Goal: Task Accomplishment & Management: Manage account settings

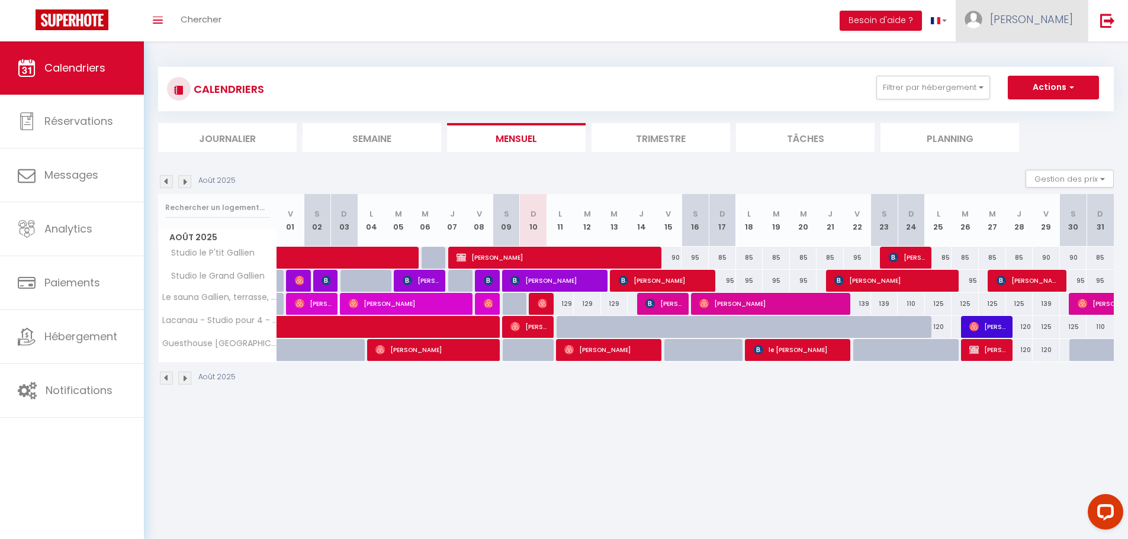
click at [1041, 17] on link "[PERSON_NAME]" at bounding box center [1021, 20] width 132 height 41
click at [1041, 53] on link "Paramètres" at bounding box center [1040, 59] width 88 height 20
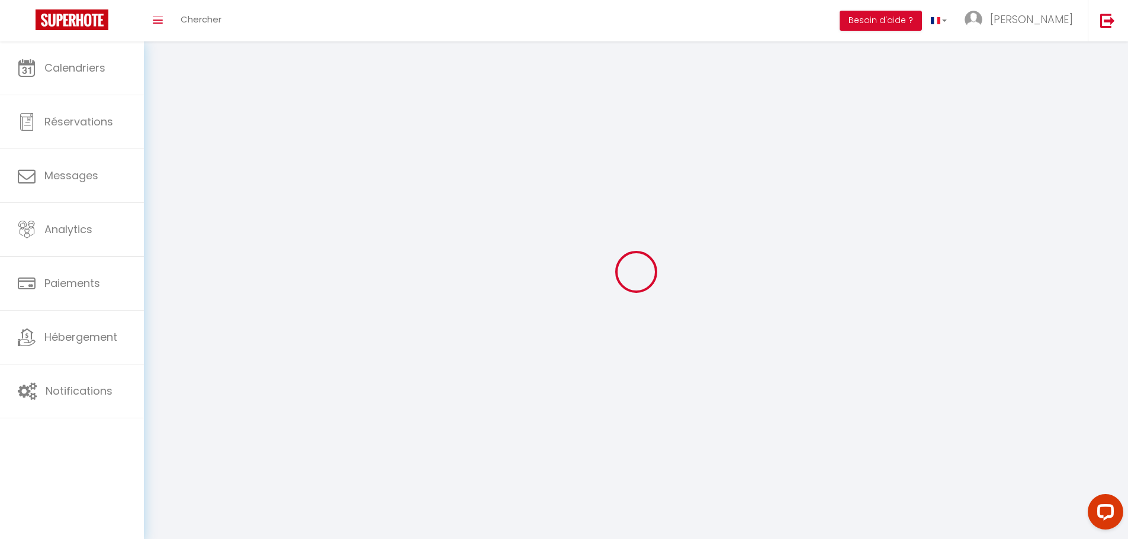
type input "Ncs6c3dphRe7OuGwNq61uP1Nz"
type input "mofr8KbccJ7xwIvGNtE2EHzH9"
type input "https://app.superhote.com/#/get-available-rentals/mofr8KbccJ7xwIvGNtE2EHzH9"
select select "fr"
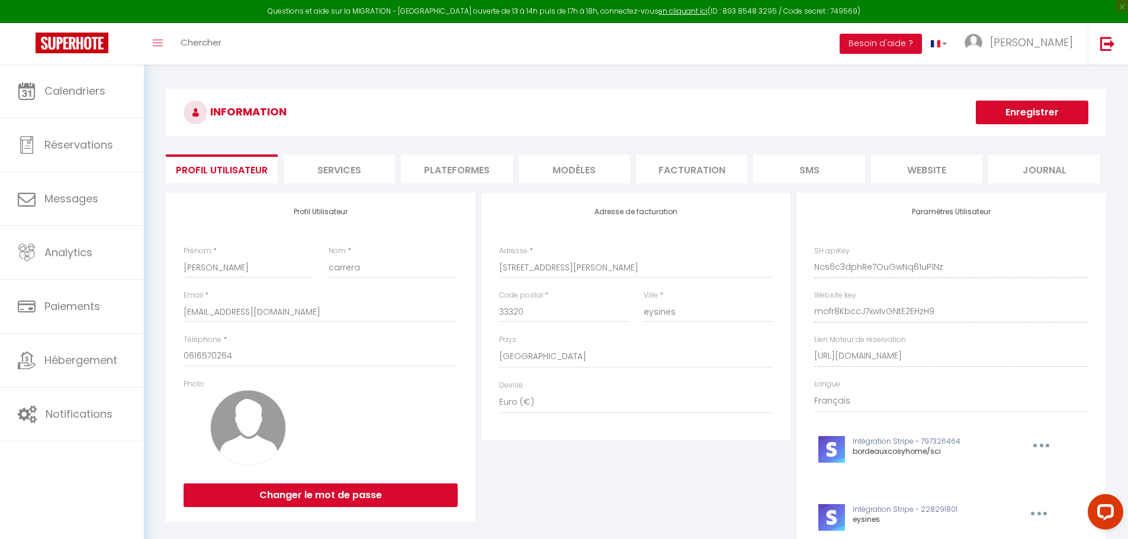
click at [436, 171] on li "Plateformes" at bounding box center [456, 168] width 111 height 29
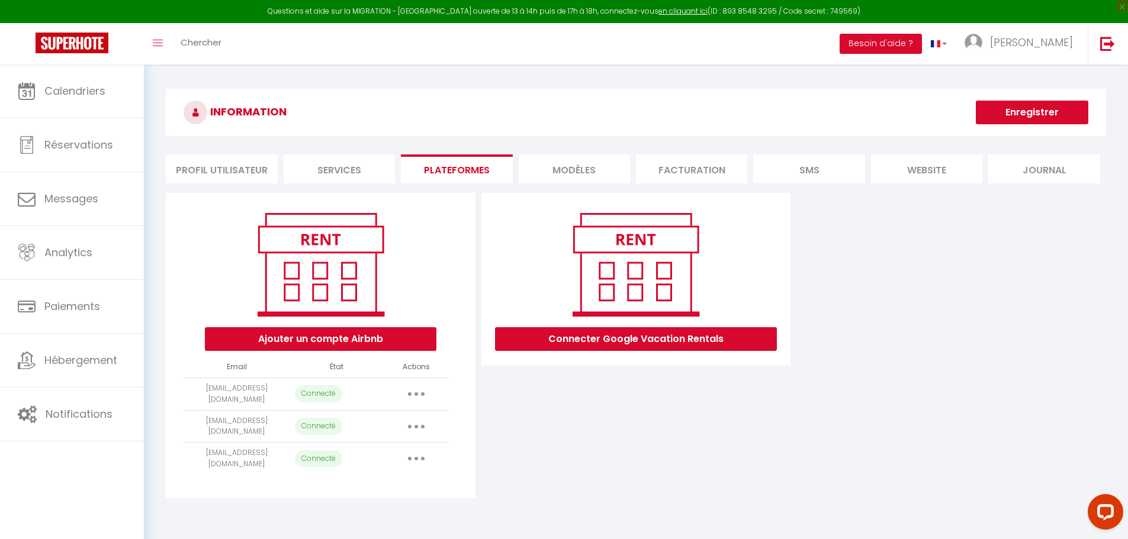
click at [410, 391] on button "button" at bounding box center [416, 394] width 33 height 19
click at [404, 416] on link "Importer les appartements" at bounding box center [363, 421] width 131 height 20
select select "33007"
select select "33008"
select select "33009"
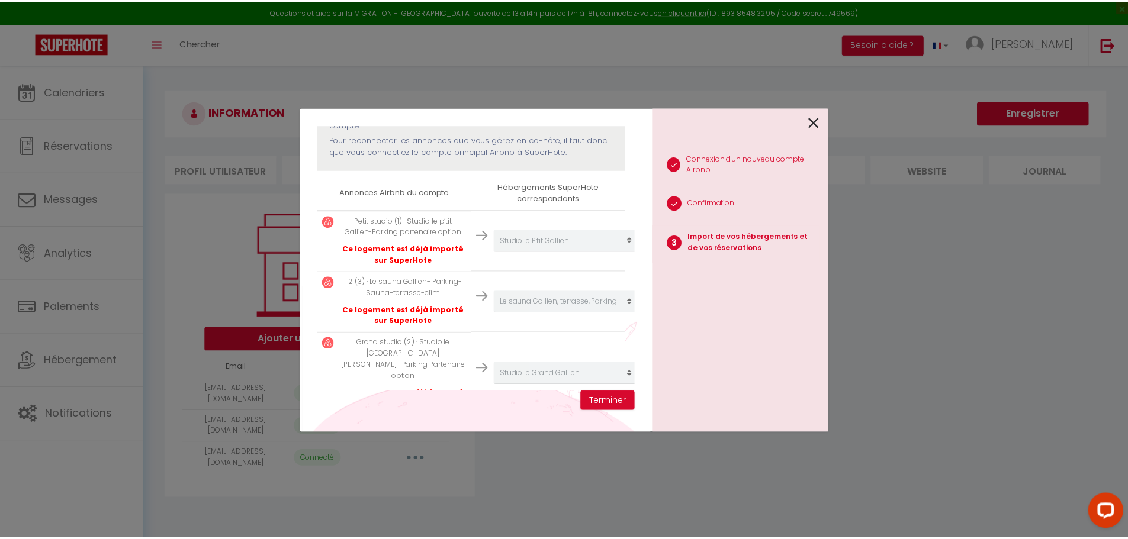
scroll to position [178, 0]
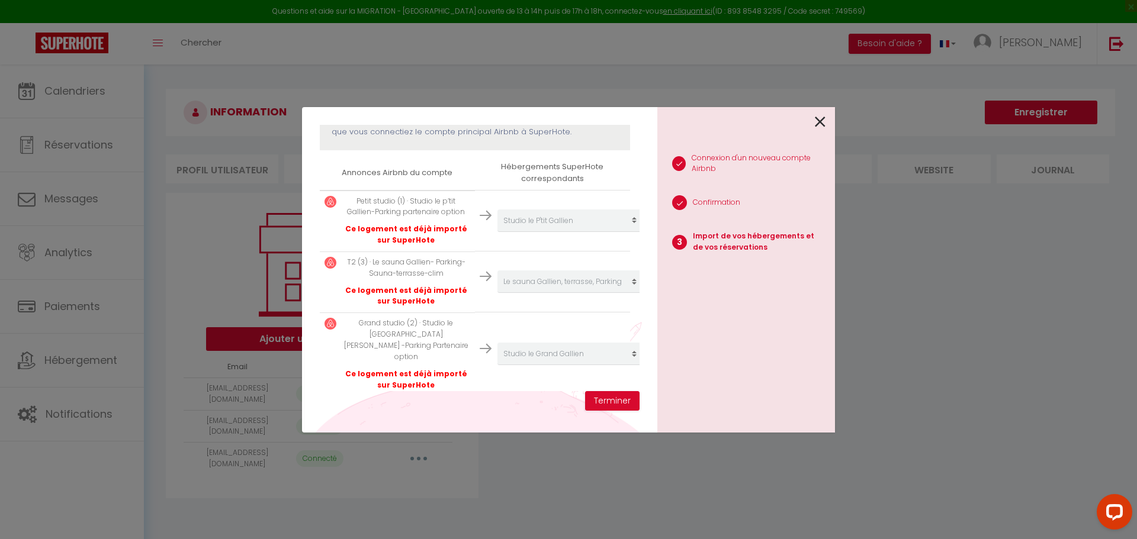
click at [824, 120] on icon at bounding box center [820, 122] width 11 height 18
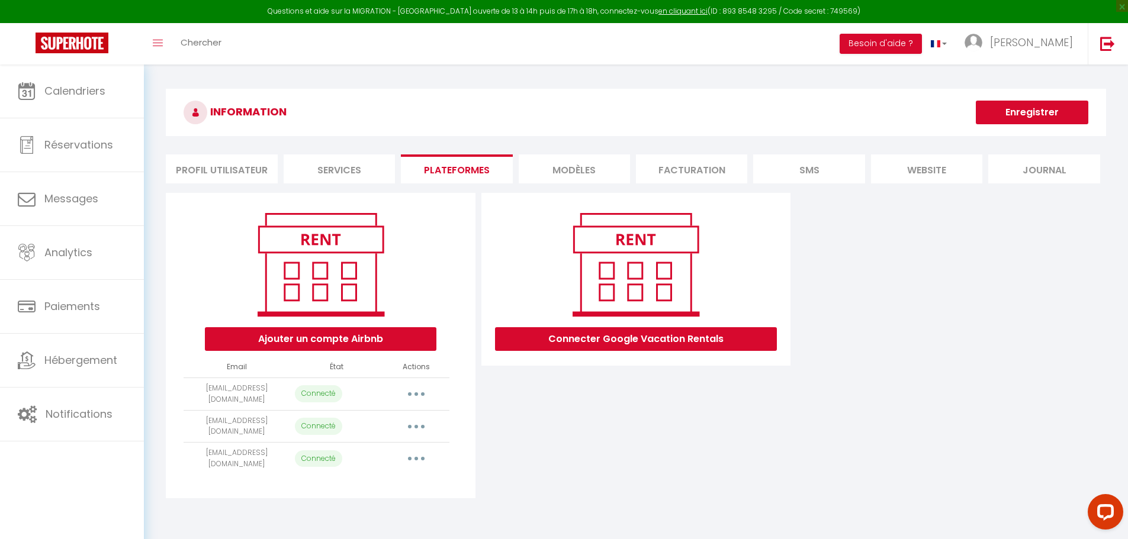
click at [415, 423] on button "button" at bounding box center [416, 426] width 33 height 19
click at [392, 446] on link "Importer les appartements" at bounding box center [363, 453] width 131 height 20
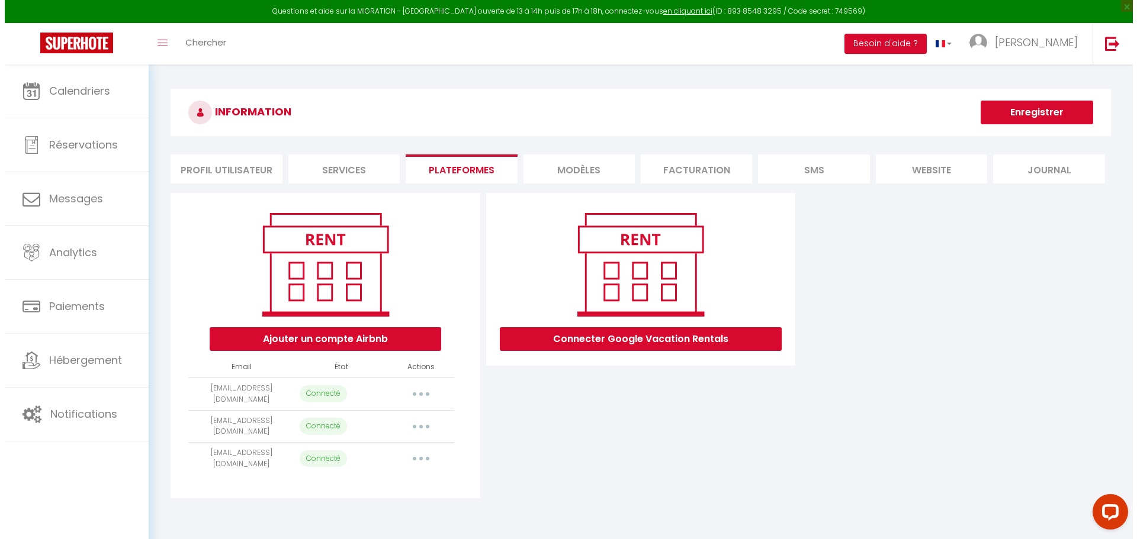
scroll to position [55, 0]
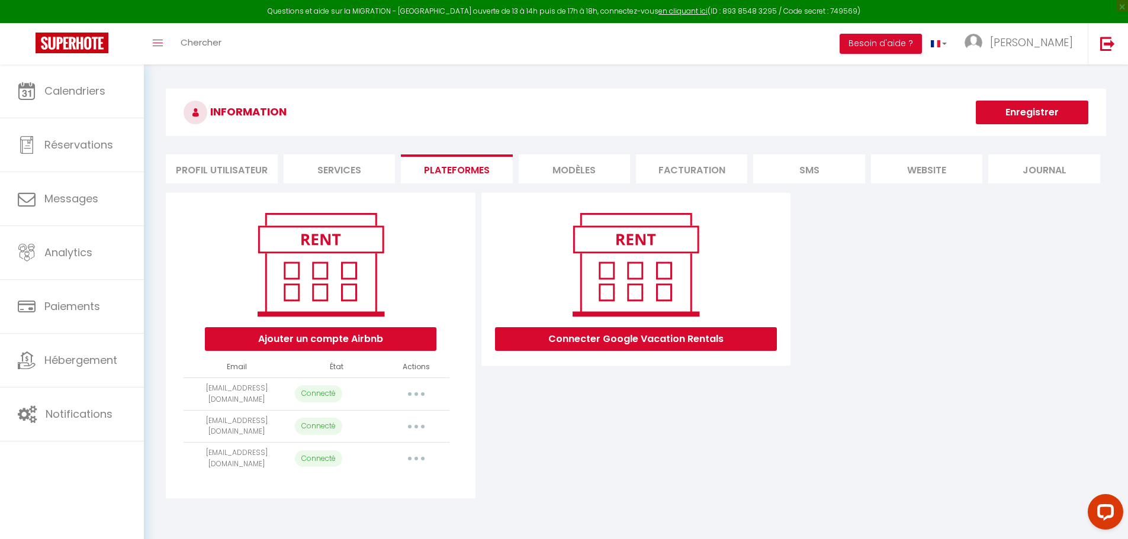
select select "69622"
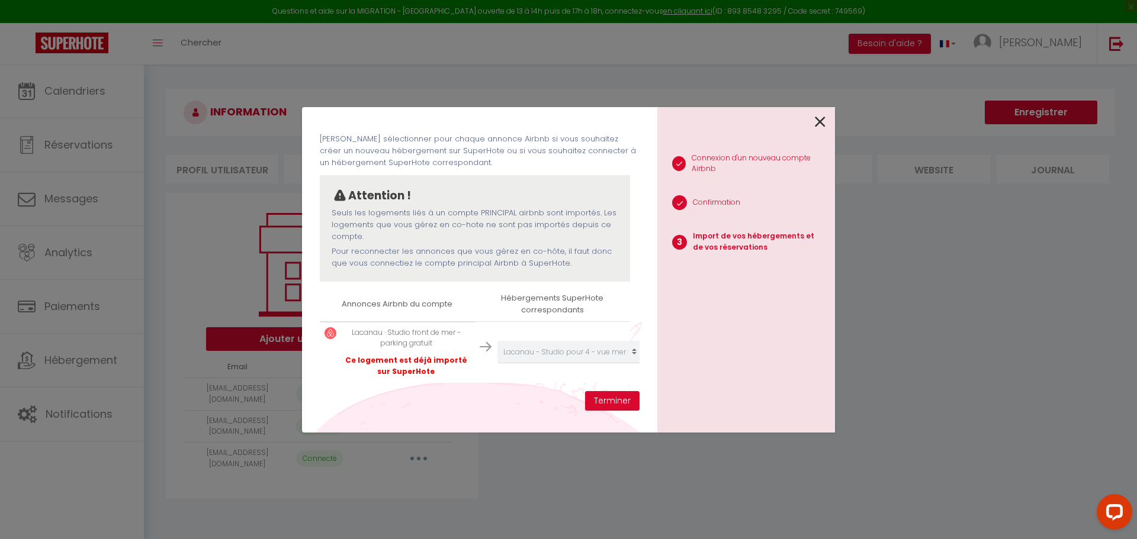
click at [819, 123] on icon at bounding box center [820, 122] width 11 height 18
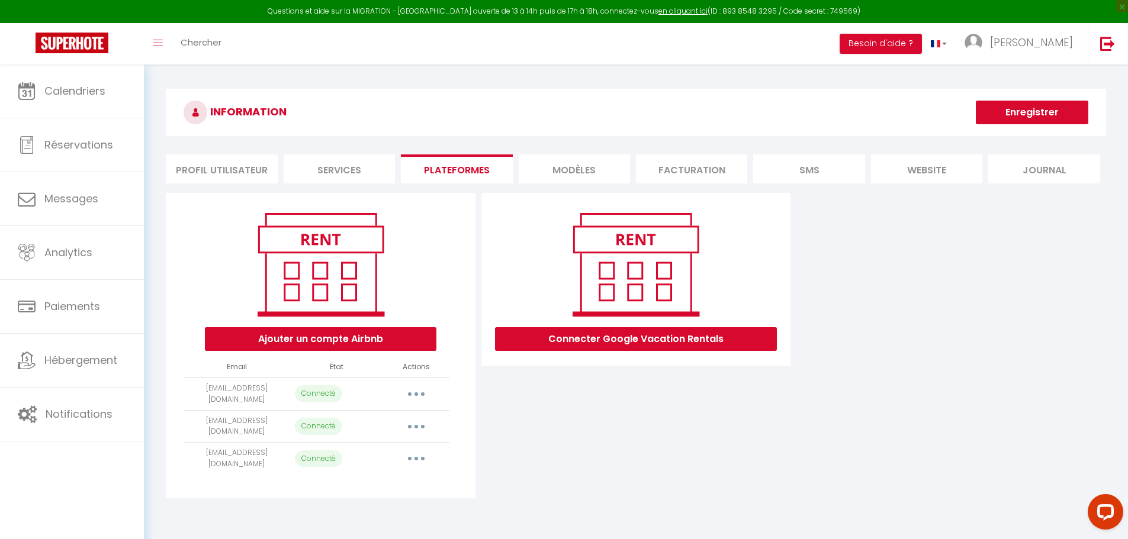
click at [420, 454] on button "button" at bounding box center [416, 458] width 33 height 19
click at [396, 481] on link "Importer les appartements" at bounding box center [363, 486] width 131 height 20
select select "68613"
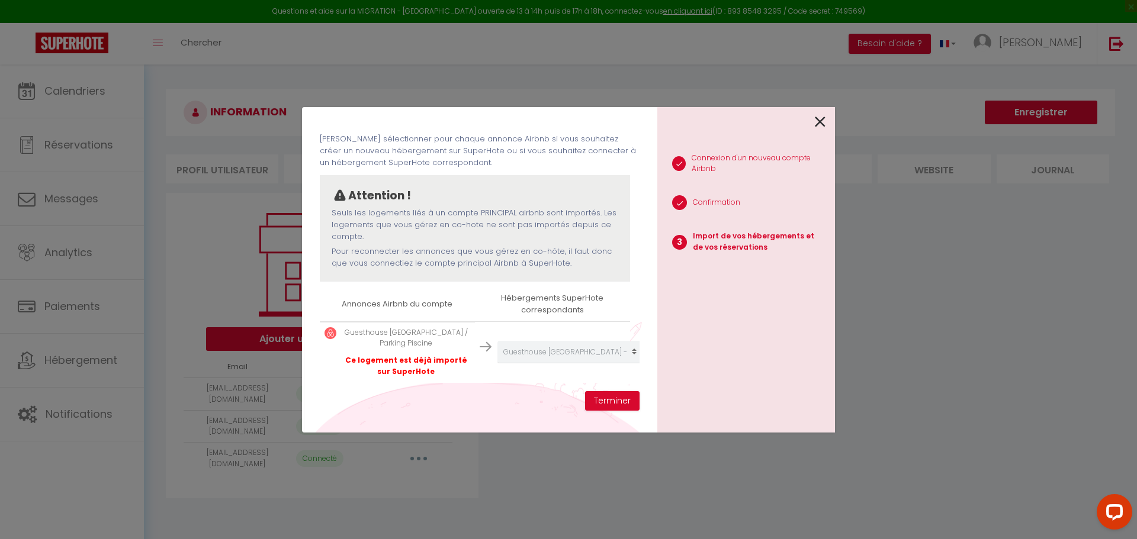
click at [823, 124] on icon at bounding box center [820, 122] width 11 height 18
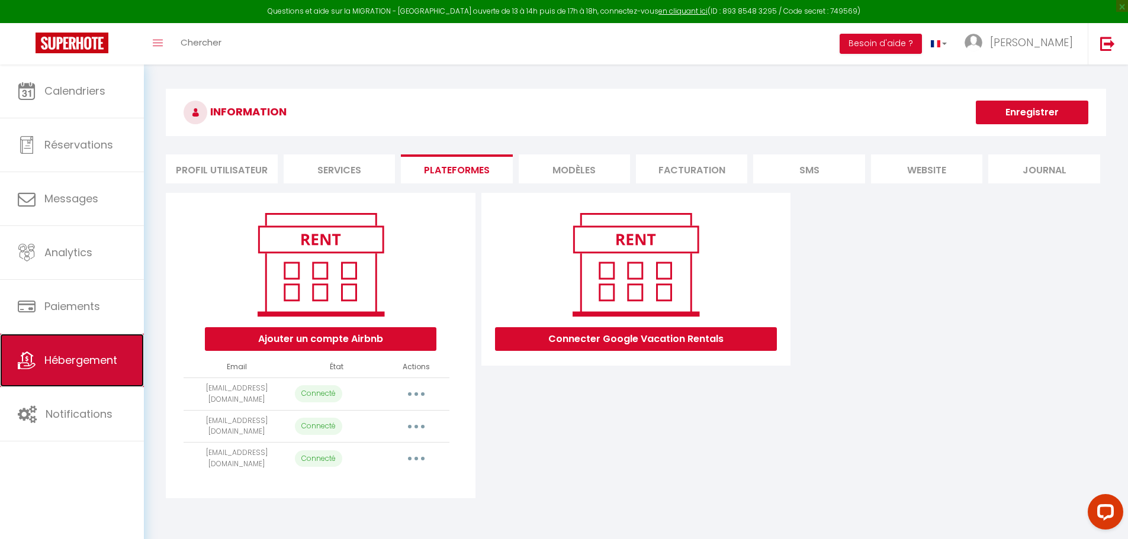
click at [62, 352] on link "Hébergement" at bounding box center [72, 360] width 144 height 53
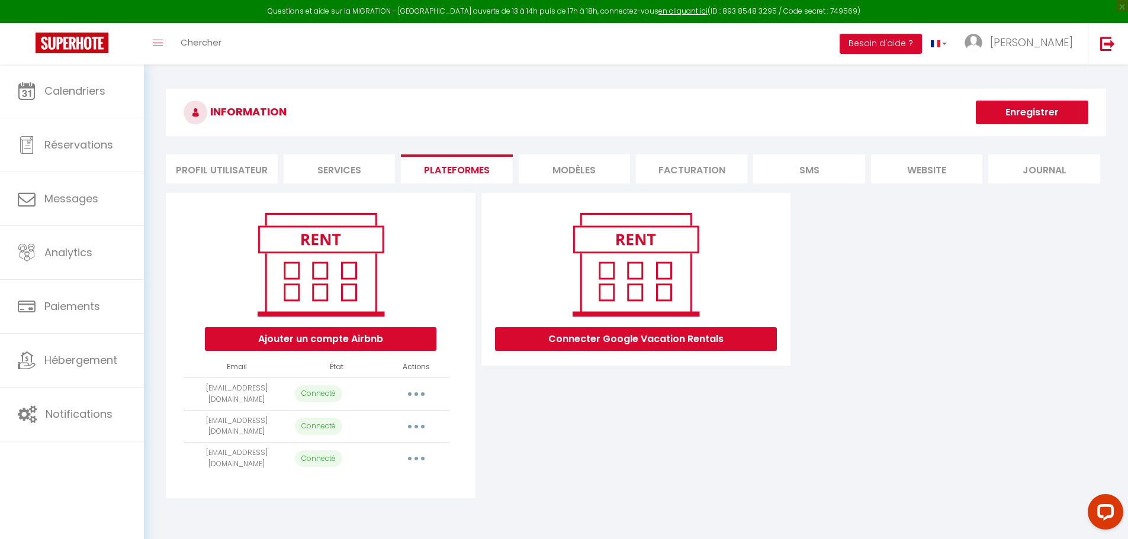
click at [410, 391] on button "button" at bounding box center [416, 394] width 33 height 19
click at [406, 418] on link "Importer les appartements" at bounding box center [363, 421] width 131 height 20
select select "33007"
select select "33008"
select select "33009"
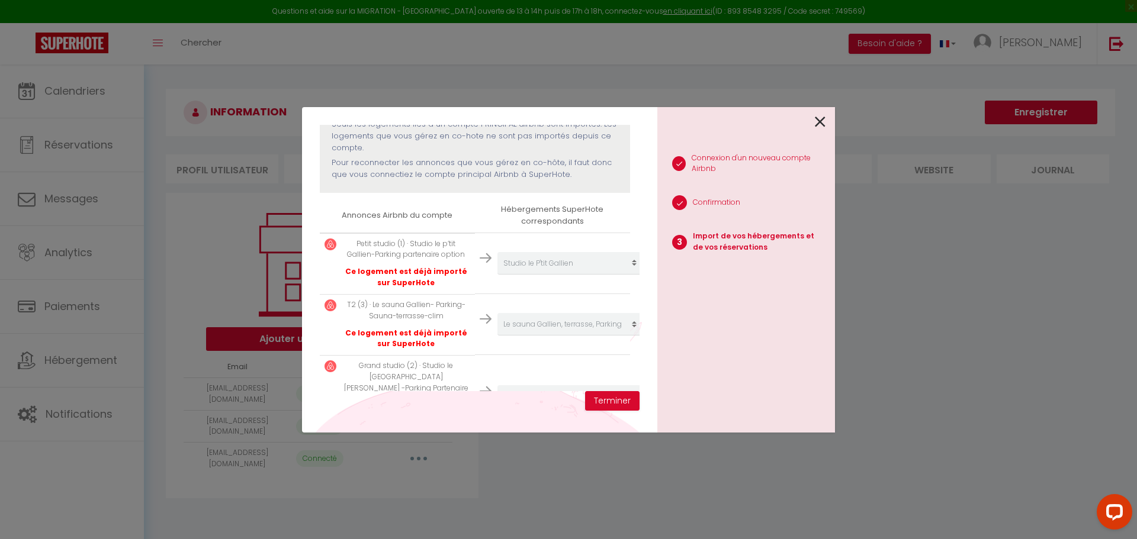
scroll to position [178, 0]
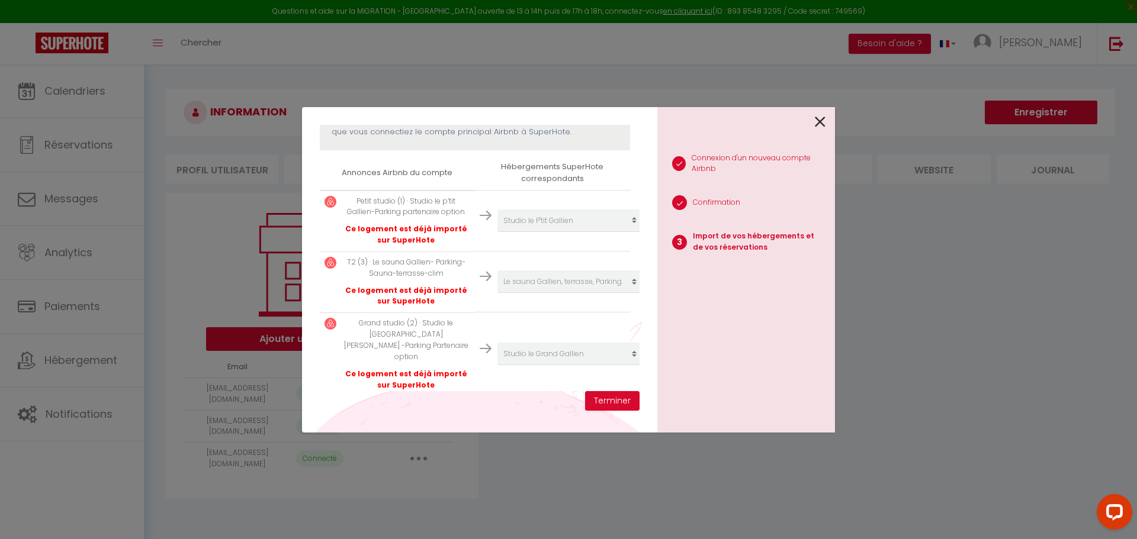
click at [816, 125] on icon at bounding box center [820, 122] width 11 height 18
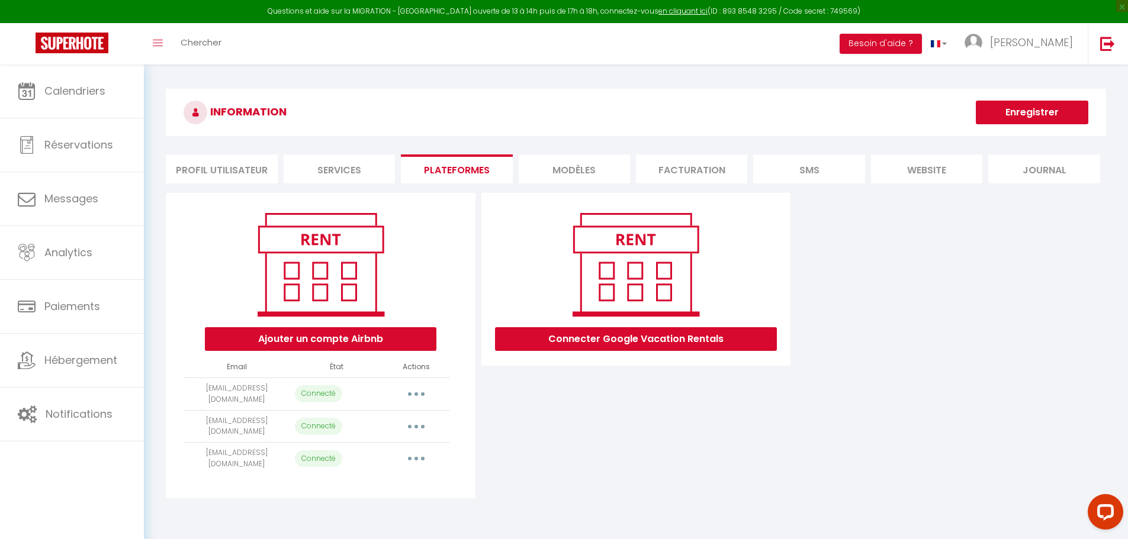
click at [411, 424] on button "button" at bounding box center [416, 426] width 33 height 19
click at [395, 446] on link "Importer les appartements" at bounding box center [363, 453] width 131 height 20
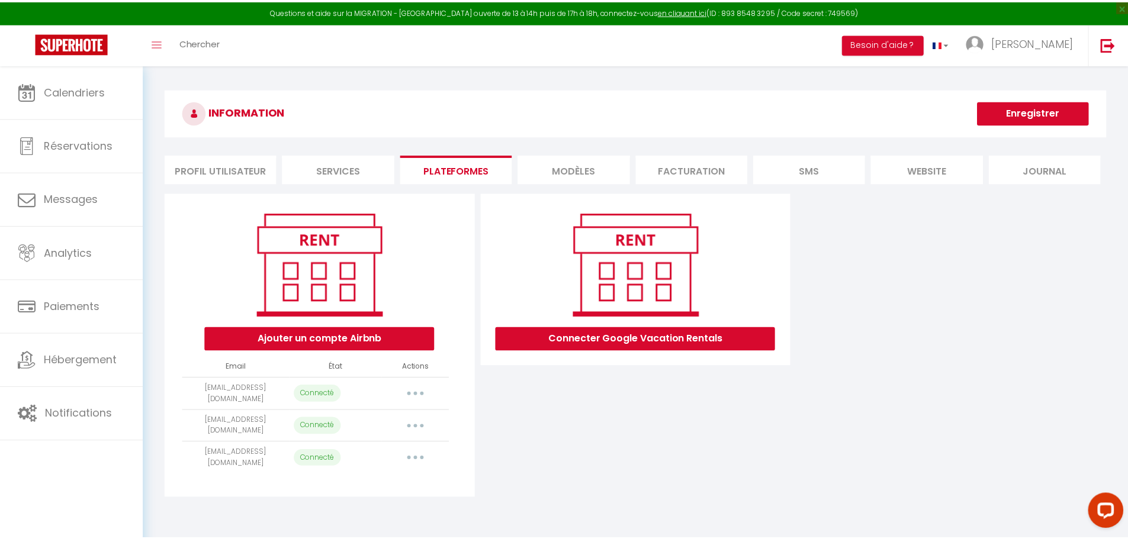
scroll to position [55, 0]
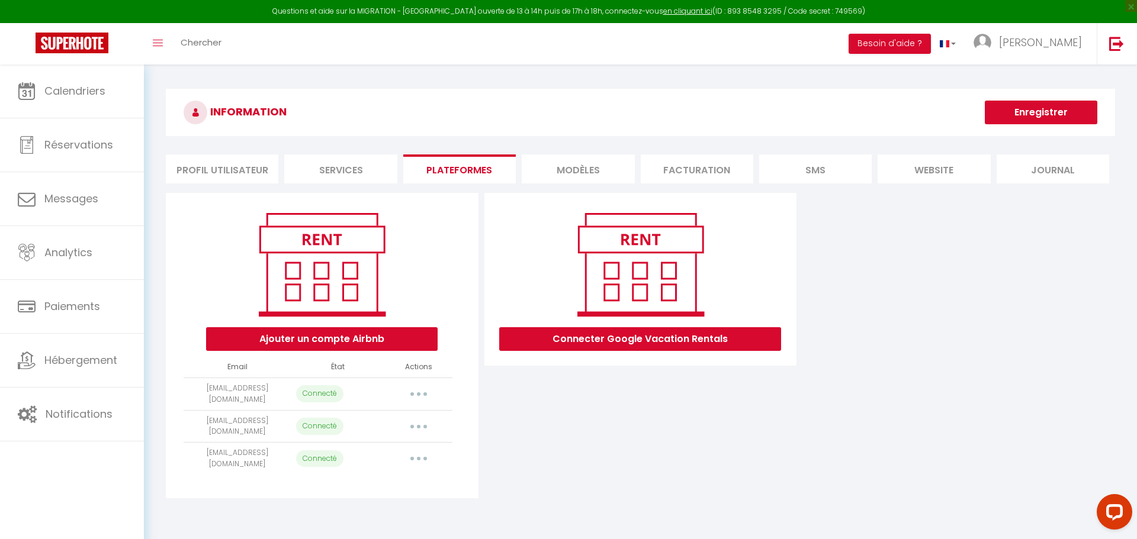
select select "69622"
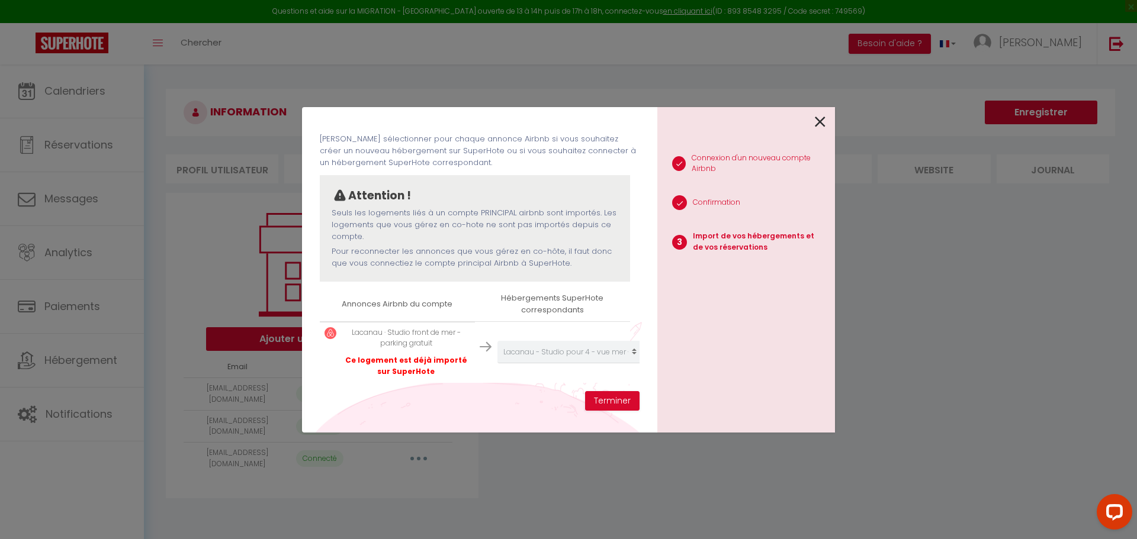
click at [812, 123] on div at bounding box center [741, 121] width 168 height 28
click at [814, 124] on div at bounding box center [741, 121] width 168 height 28
click at [818, 121] on icon at bounding box center [820, 122] width 11 height 18
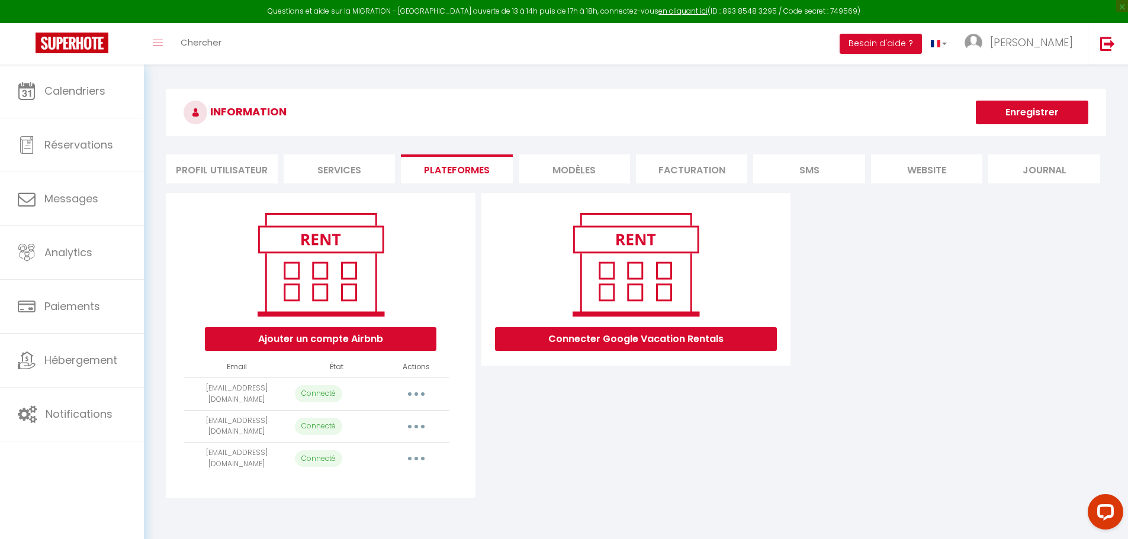
click at [421, 457] on button "button" at bounding box center [416, 458] width 33 height 19
click at [404, 481] on link "Importer les appartements" at bounding box center [363, 486] width 131 height 20
select select "68613"
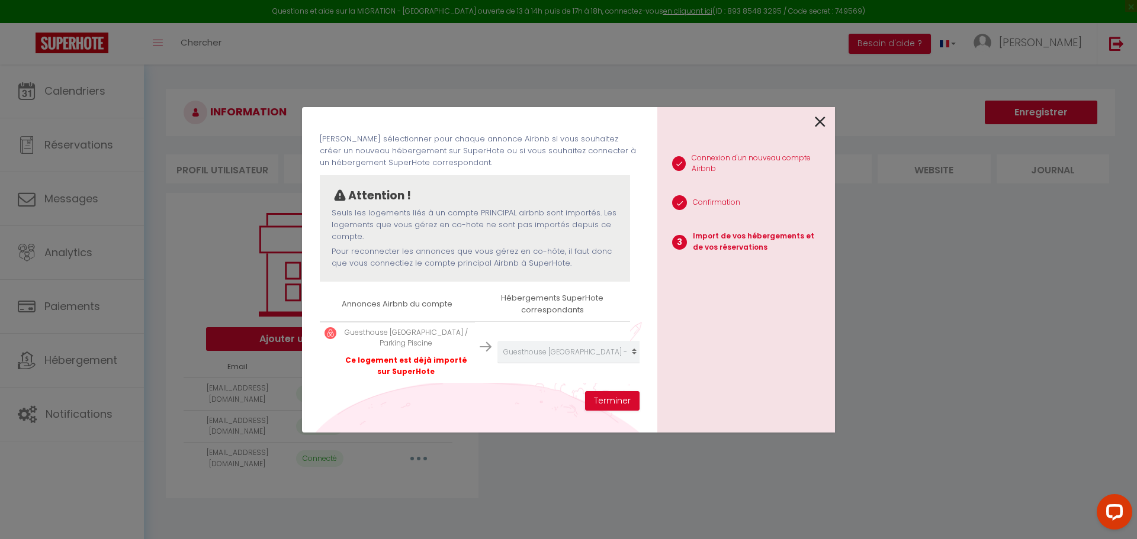
click at [816, 117] on icon at bounding box center [820, 122] width 11 height 18
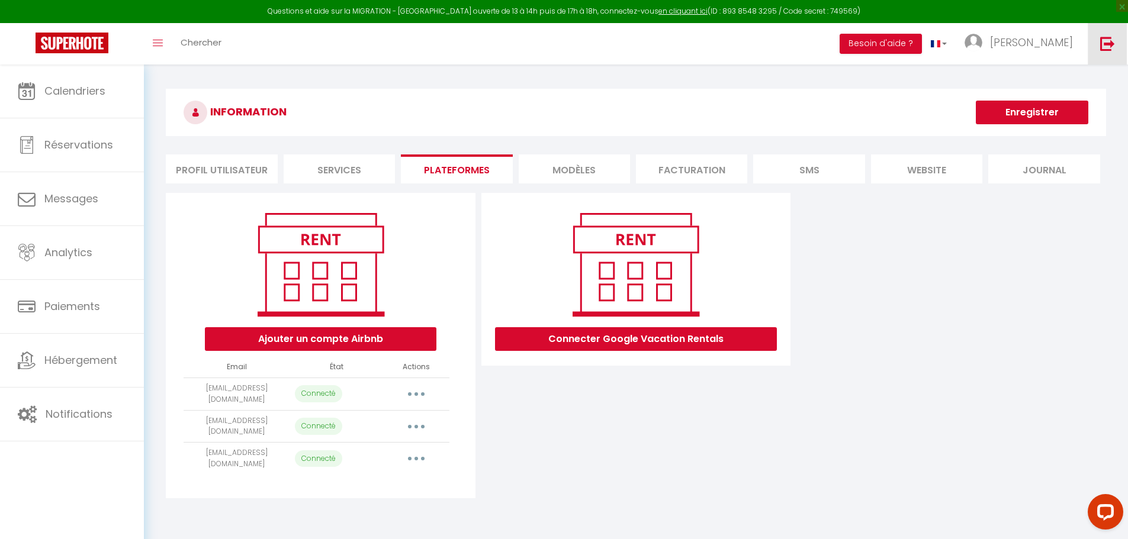
click at [1105, 53] on link at bounding box center [1106, 43] width 39 height 41
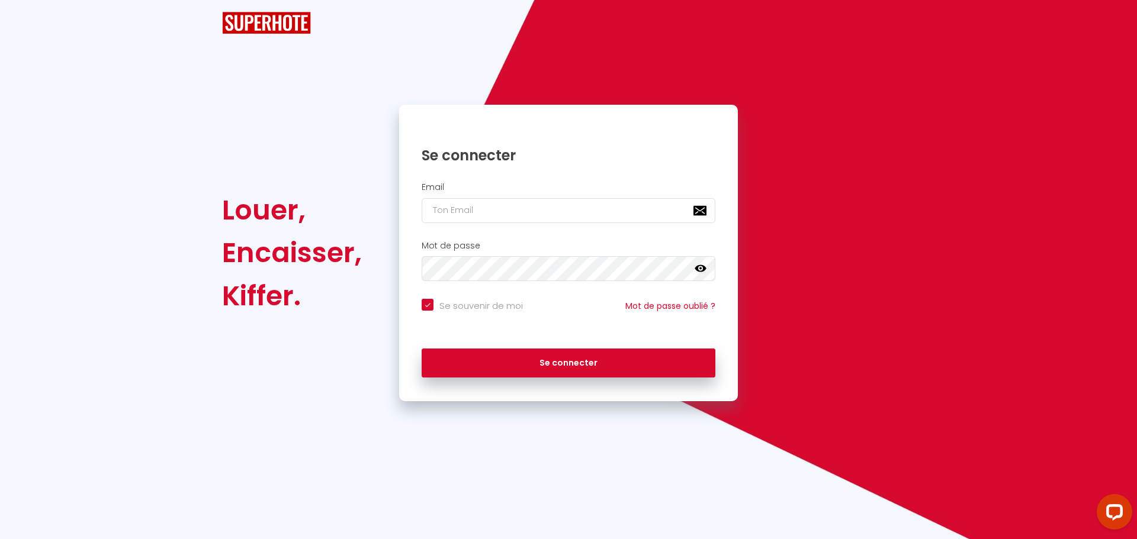
checkbox input "true"
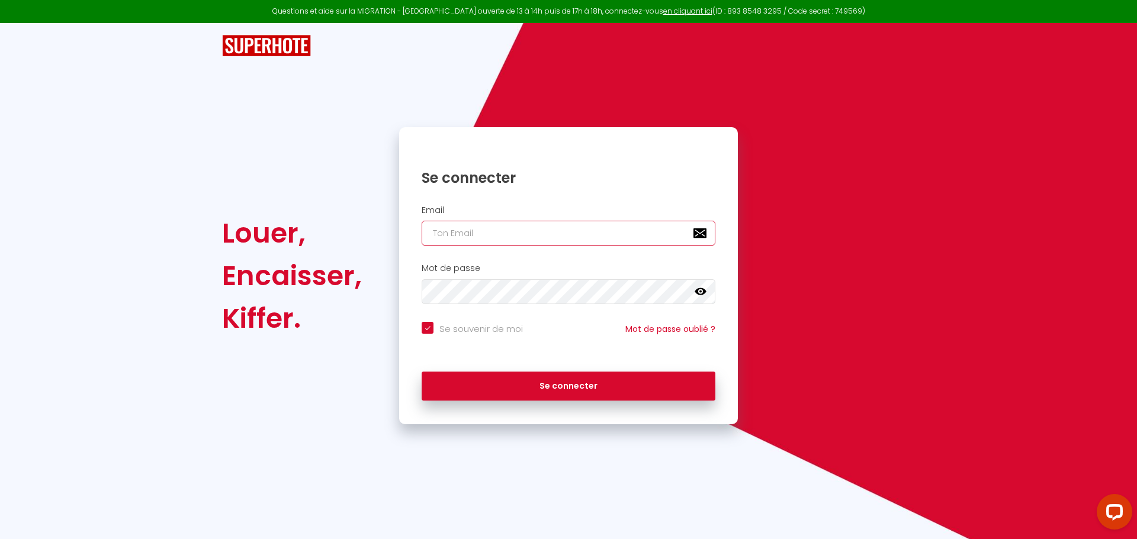
type input "daniel@superhote.com"
checkbox input "true"
drag, startPoint x: 554, startPoint y: 234, endPoint x: 351, endPoint y: 227, distance: 203.1
click at [351, 227] on div "Louer, Encaisser, Kiffer. Se connecter Email daniel@superhote.com Mot de passe …" at bounding box center [568, 275] width 708 height 297
paste input "marine@agences-placid"
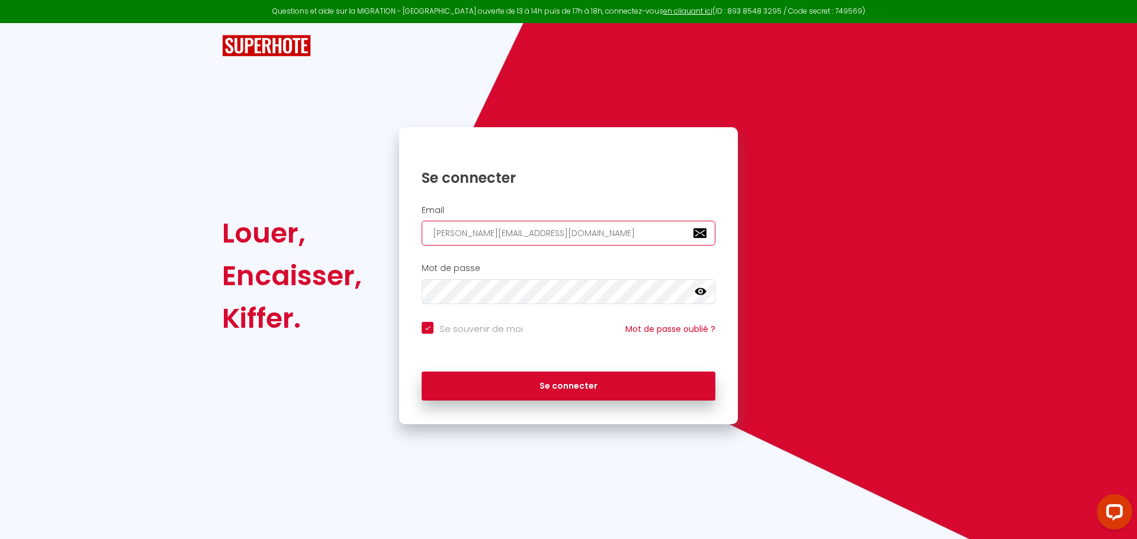
type input "marine@agences-placid.com"
checkbox input "true"
type input "marine@agences-placid.com"
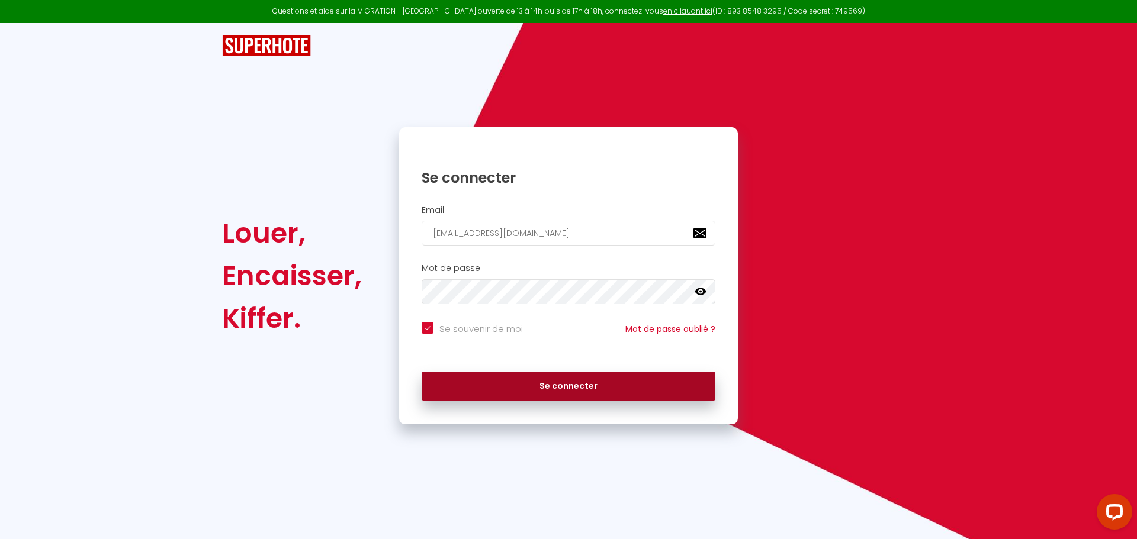
click at [513, 386] on button "Se connecter" at bounding box center [568, 387] width 294 height 30
checkbox input "true"
